Goal: Navigation & Orientation: Find specific page/section

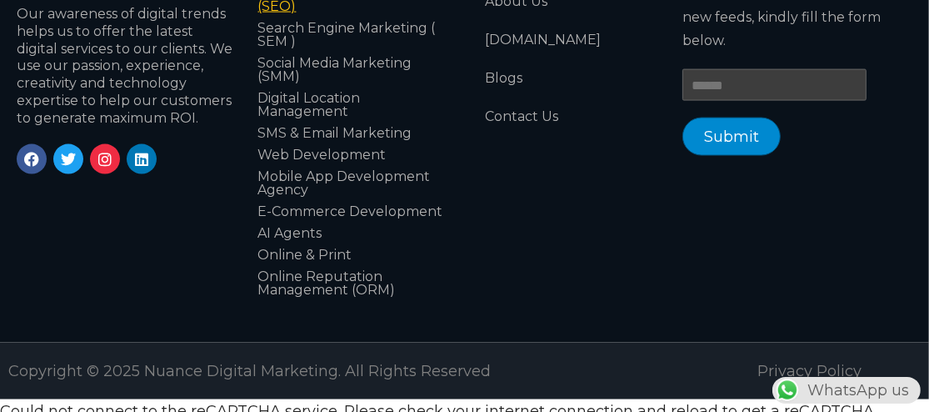
scroll to position [0, 850]
